Goal: Leave review/rating: Share an evaluation or opinion about a product, service, or content

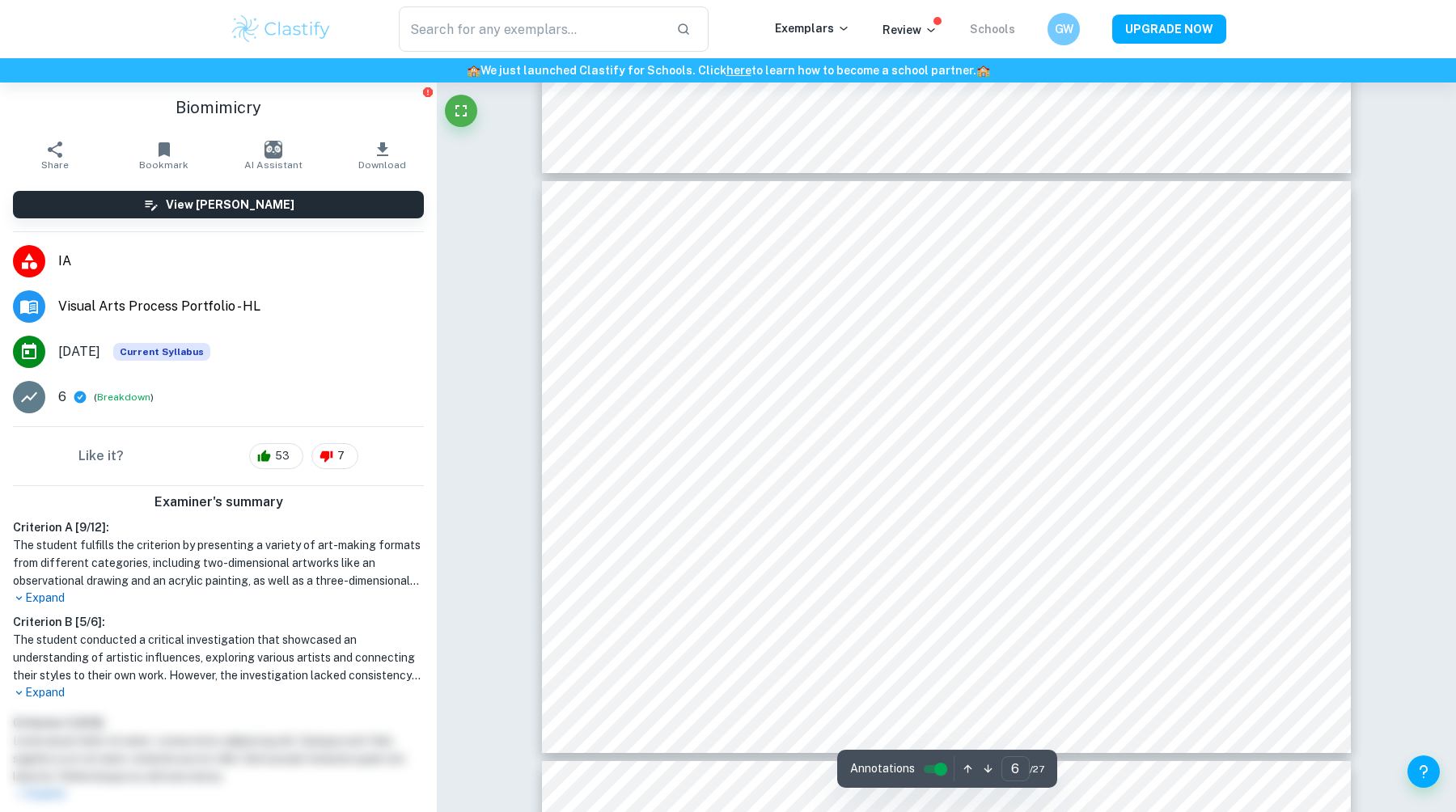
scroll to position [3059, 0]
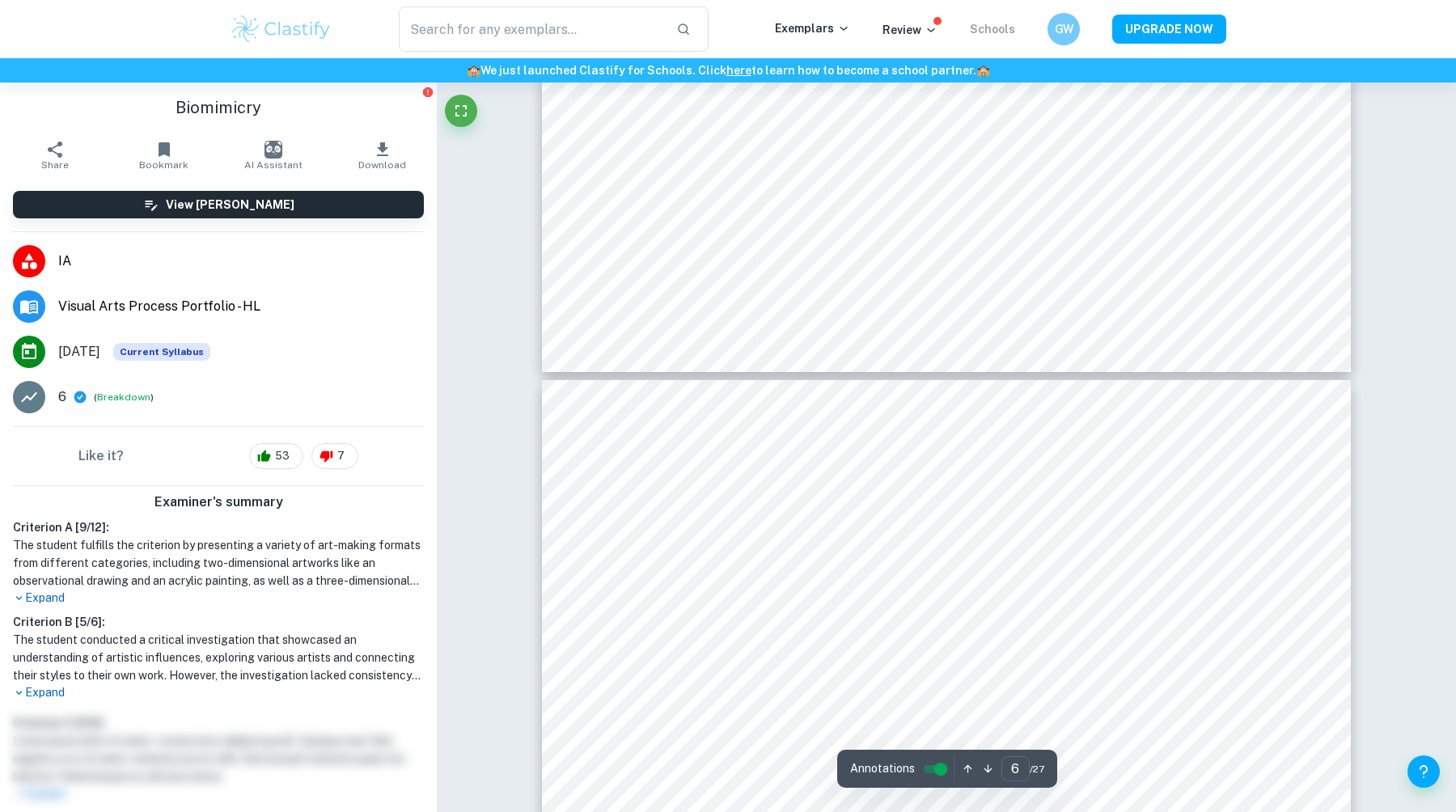
type input "5"
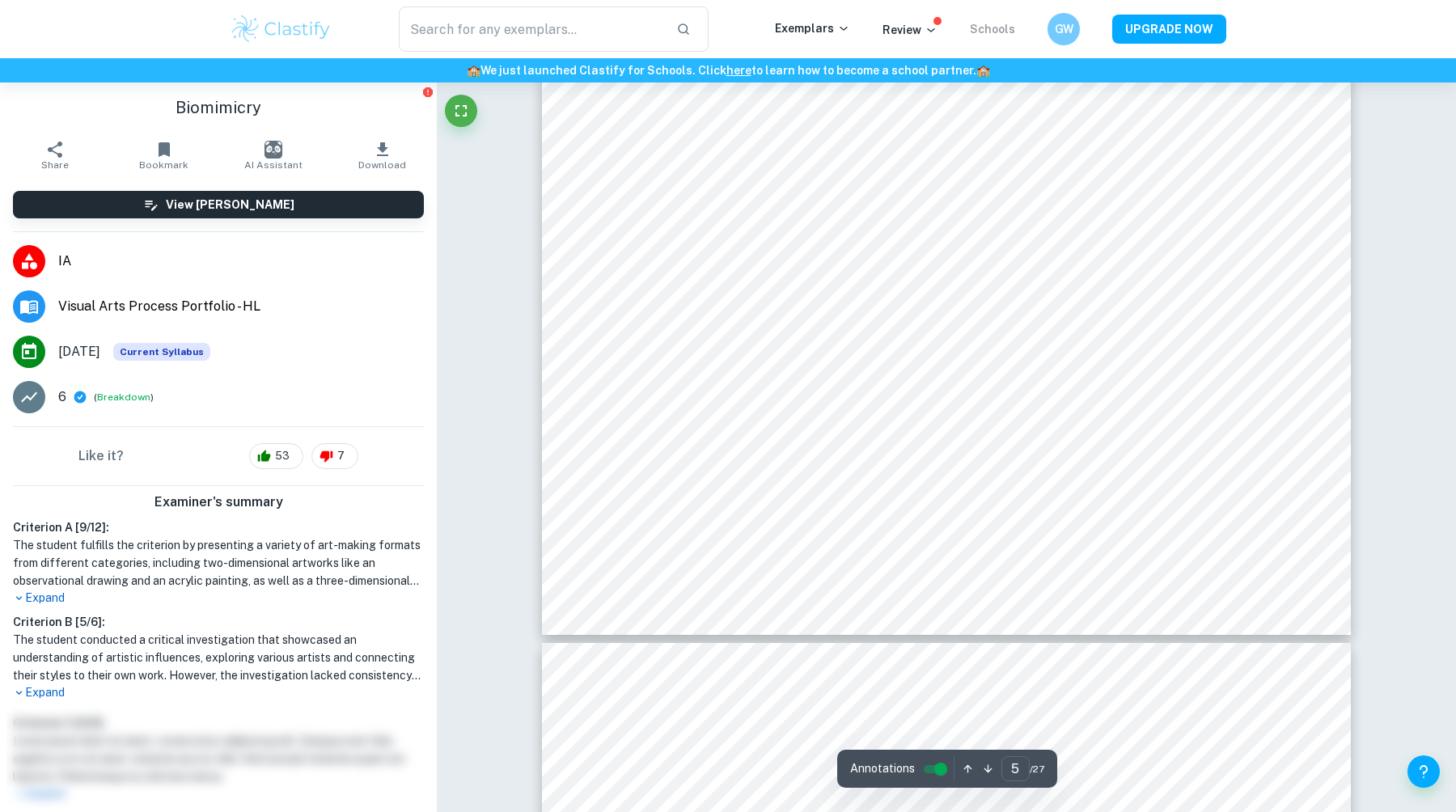
scroll to position [2694, 0]
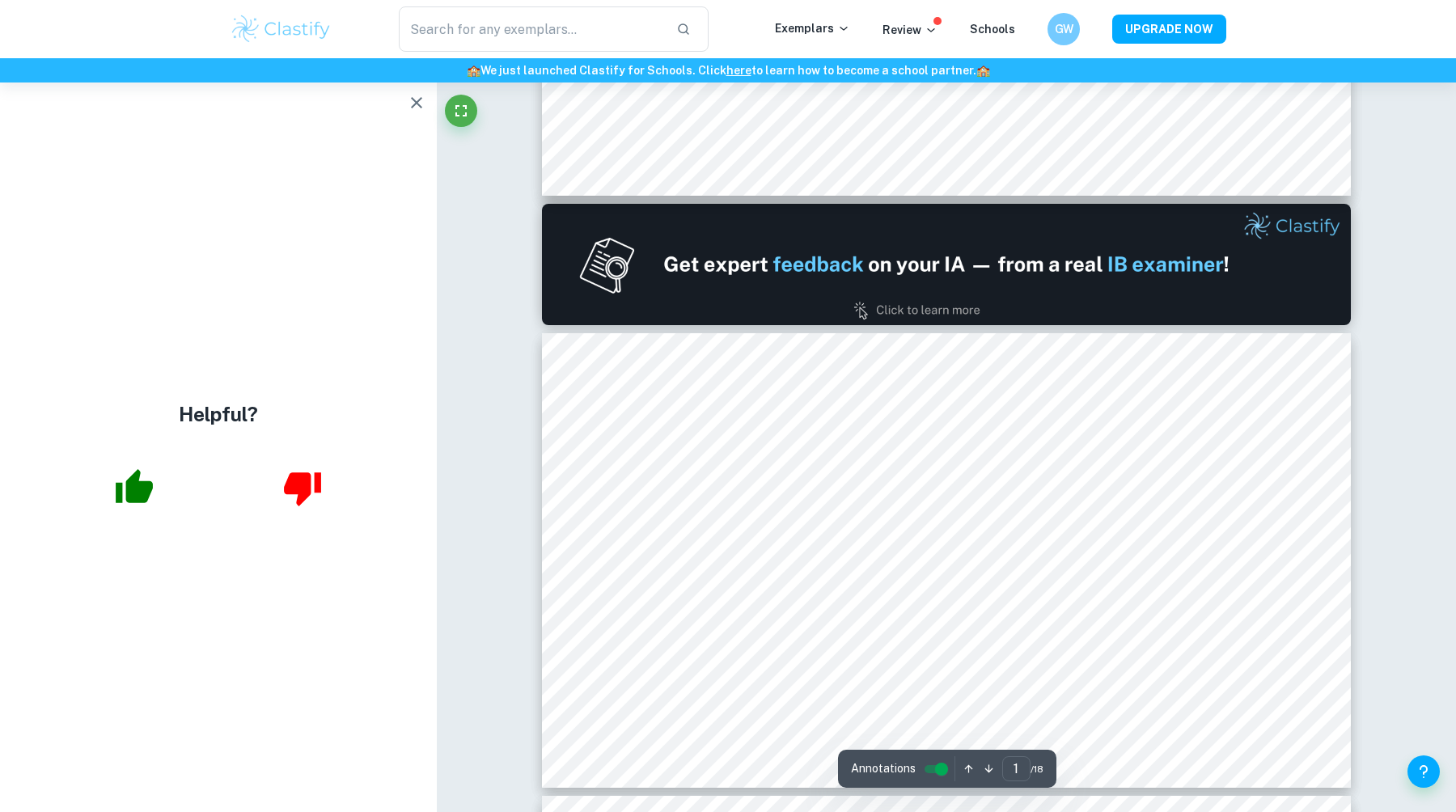
type input "2"
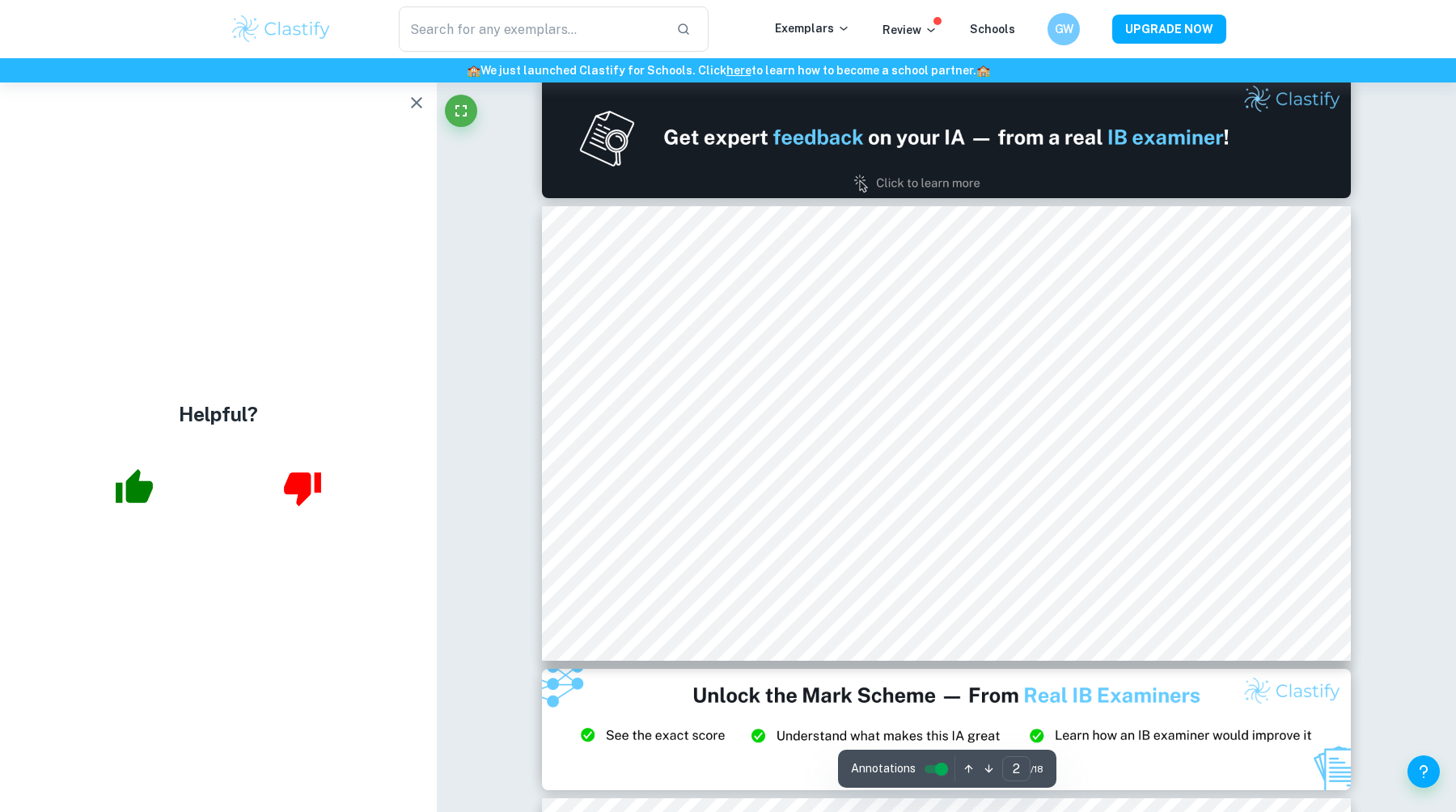
scroll to position [474, 0]
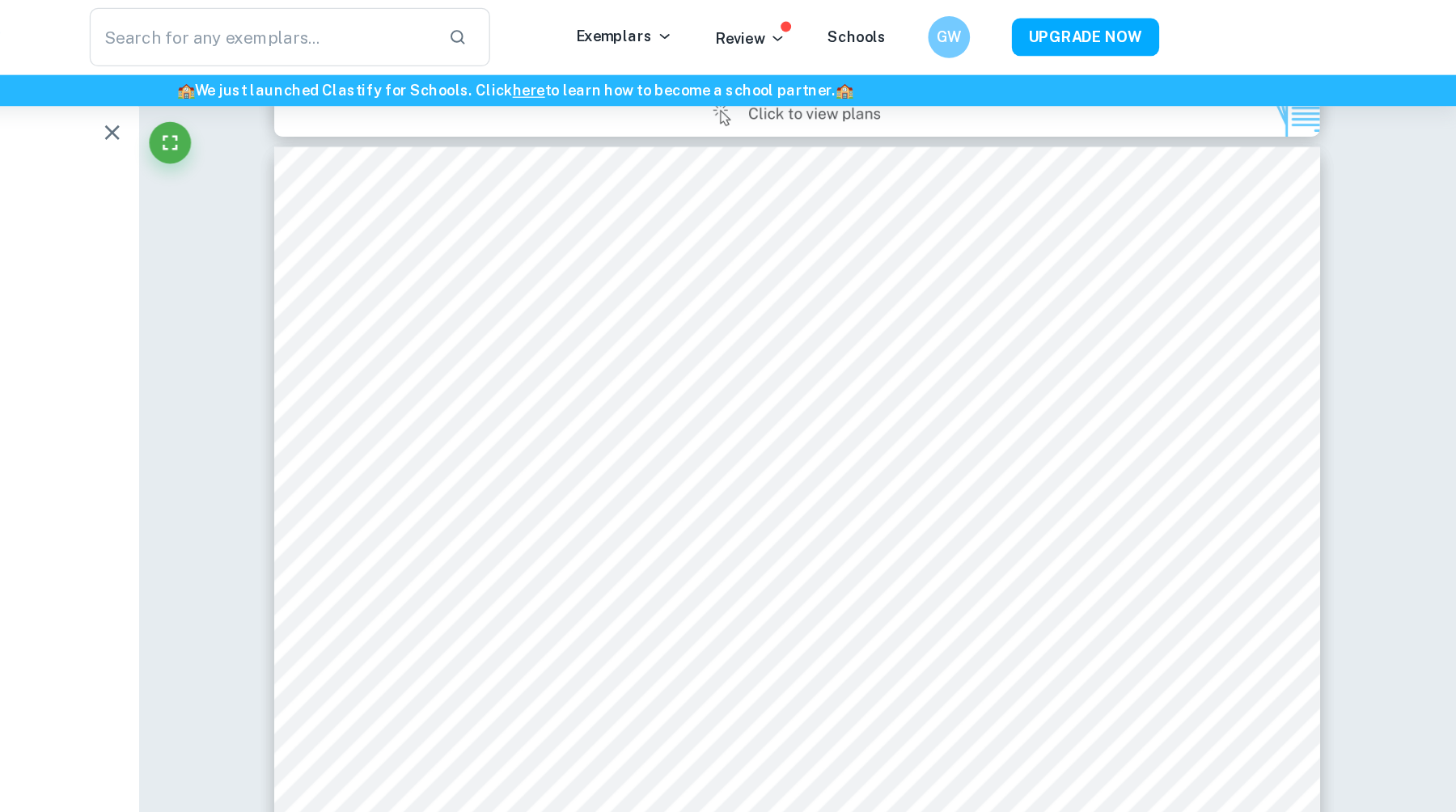
scroll to position [1337, 0]
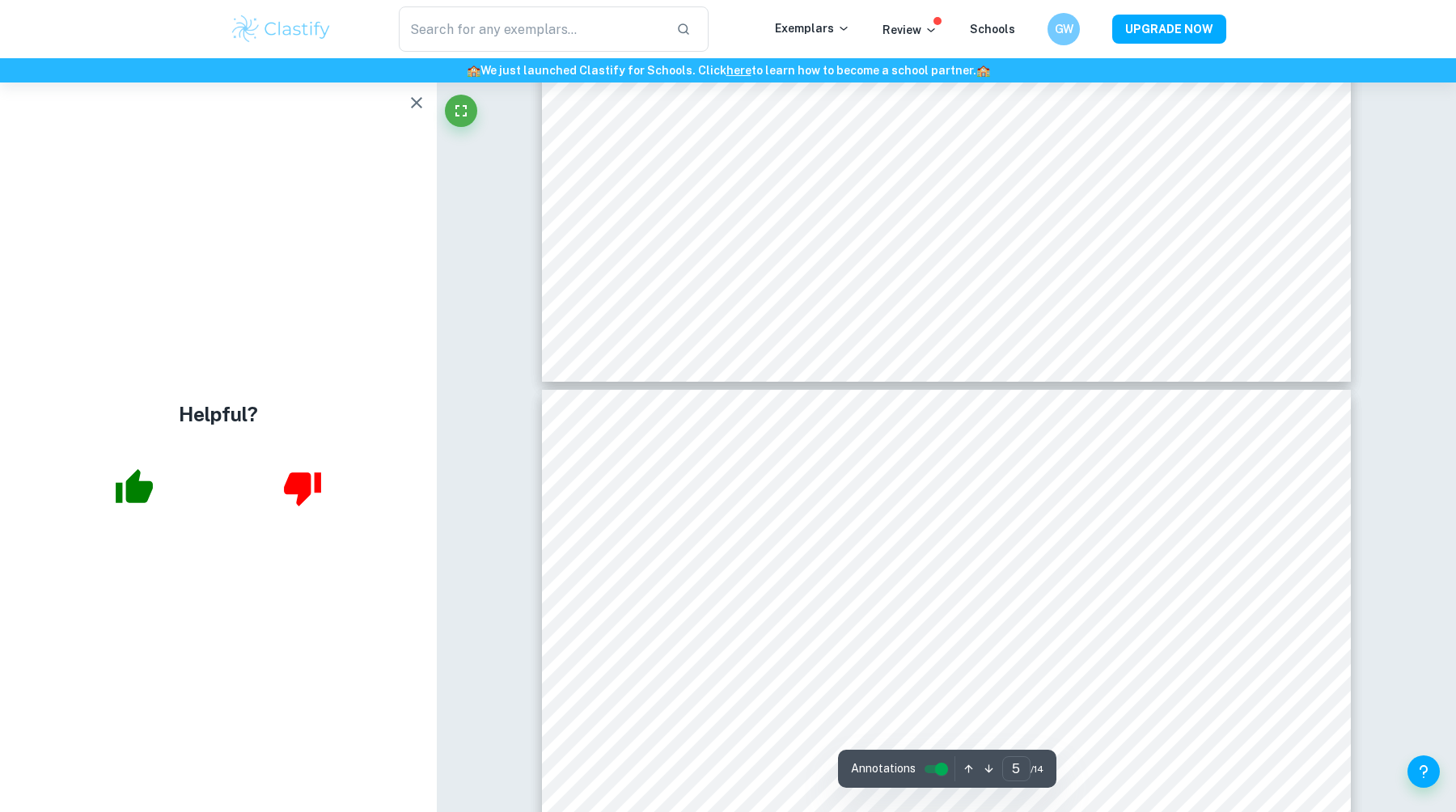
type input "6"
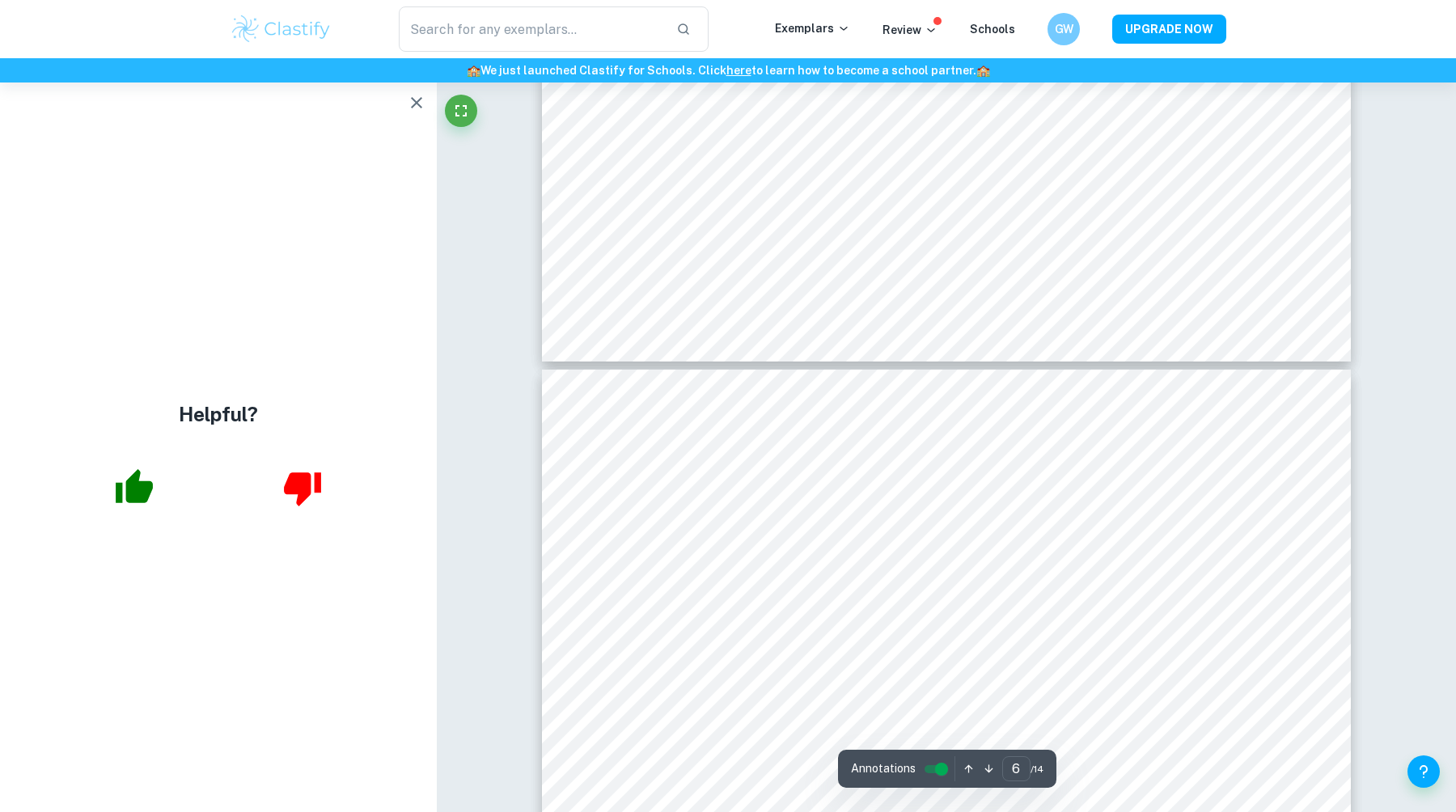
scroll to position [2796, 0]
